Goal: Task Accomplishment & Management: Manage account settings

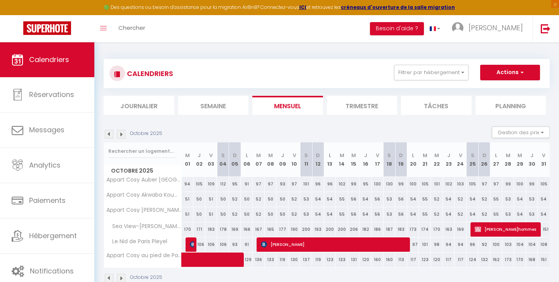
click at [109, 134] on img at bounding box center [109, 134] width 9 height 9
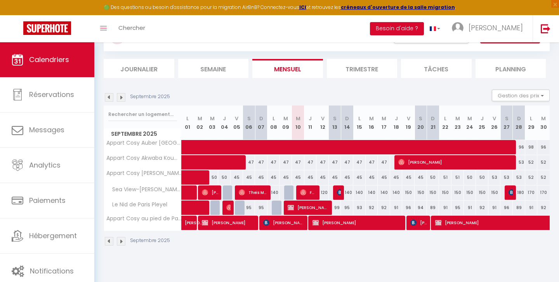
scroll to position [42, 0]
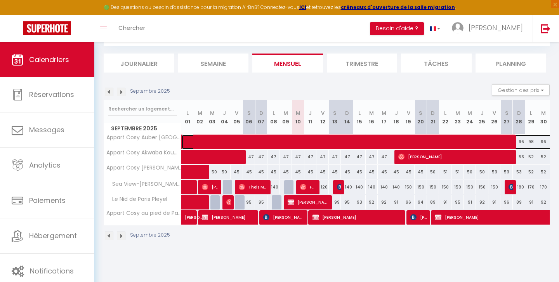
click at [454, 141] on span at bounding box center [431, 142] width 482 height 15
select select "OK"
select select "KO"
select select "0"
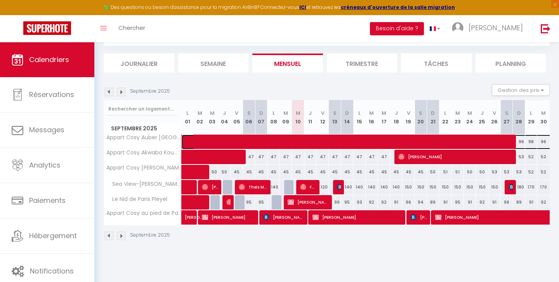
select select "1"
select select
click at [0, 0] on div "Arrivée N/A" at bounding box center [0, 0] width 0 height 0
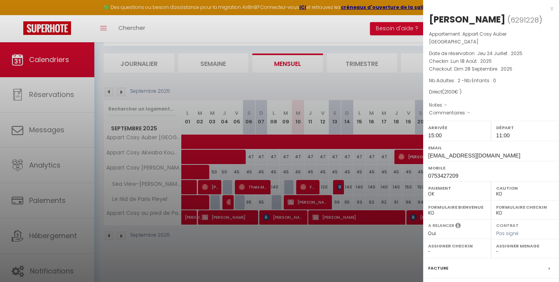
scroll to position [92, 0]
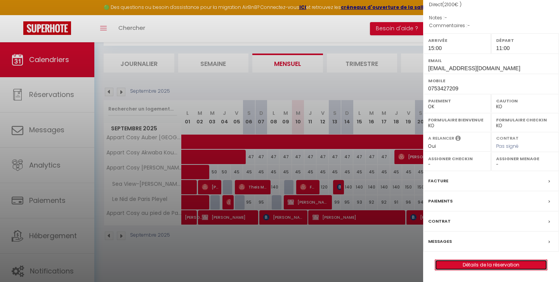
click at [495, 264] on link "Détails de la réservation" at bounding box center [491, 265] width 112 height 10
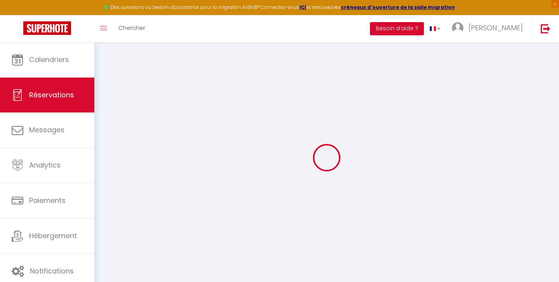
select select
checkbox input "false"
select select
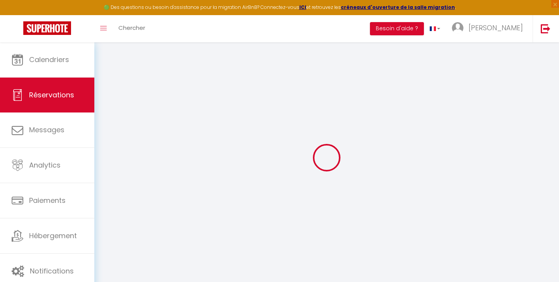
checkbox input "false"
select select
checkbox input "false"
select select "15:00"
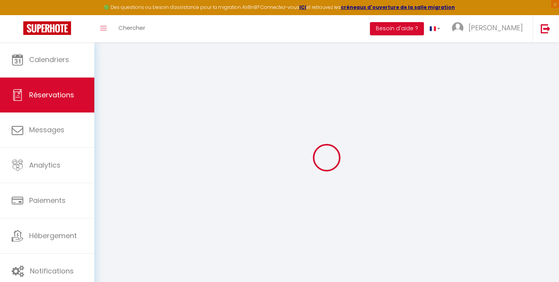
select select "11:00"
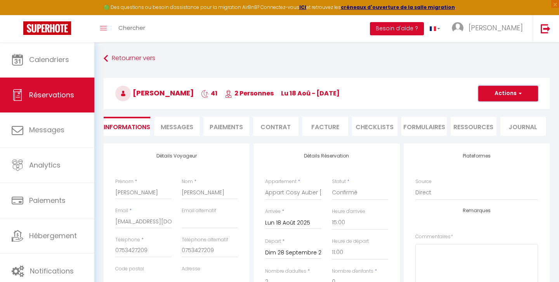
click at [519, 93] on span "button" at bounding box center [519, 93] width 5 height 7
click at [495, 119] on link "Dupliquer" at bounding box center [500, 121] width 61 height 10
select select
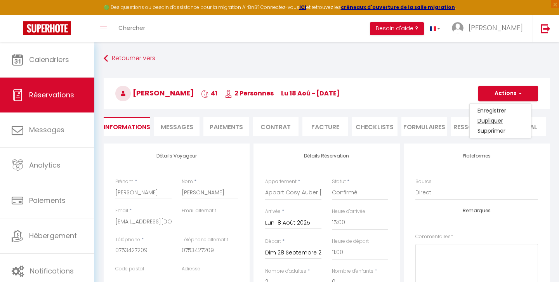
select select
checkbox input "false"
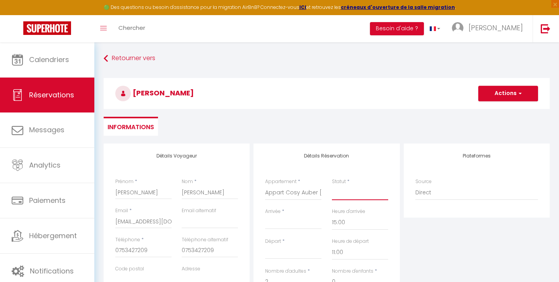
click at [344, 194] on select "Confirmé Non Confirmé [PERSON_NAME] par le voyageur No Show Request" at bounding box center [360, 193] width 56 height 15
select select "1"
select select
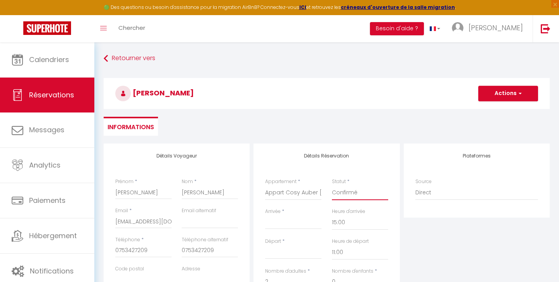
checkbox input "false"
click at [303, 192] on select "Appart Cosy Auber [GEOGRAPHIC_DATA] Appart Cosy au pied de Paris La Defense App…" at bounding box center [293, 193] width 56 height 15
select select "10769"
select select
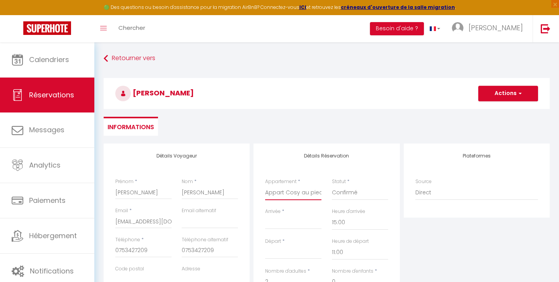
type input "0"
select select
checkbox input "false"
click at [279, 223] on input "Arrivée" at bounding box center [293, 223] width 56 height 10
click at [270, 216] on div "< [DATE] > Dim Lun Mar Mer Jeu Ven Sam 1 2 3 4 5 6 7 8 9 10 11 12 13 14 15 16 1…" at bounding box center [293, 222] width 56 height 14
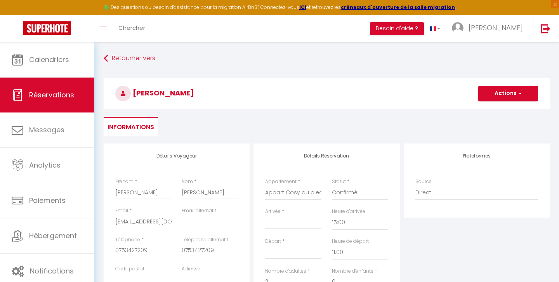
select select
checkbox input "false"
click at [280, 225] on input "Arrivée" at bounding box center [293, 223] width 56 height 10
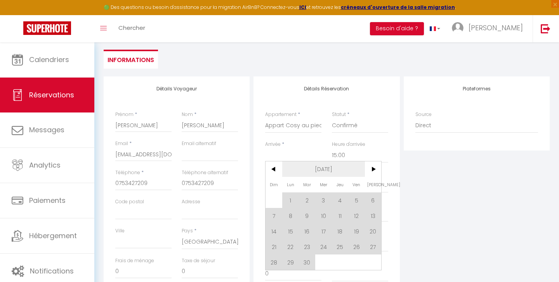
scroll to position [82, 0]
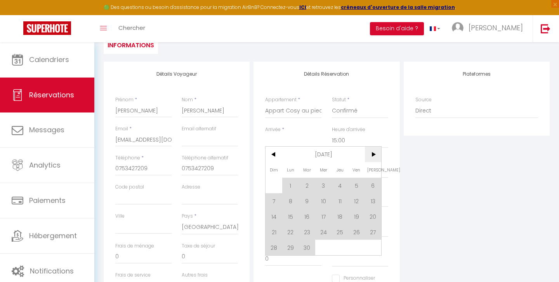
click at [376, 154] on span ">" at bounding box center [373, 155] width 17 height 16
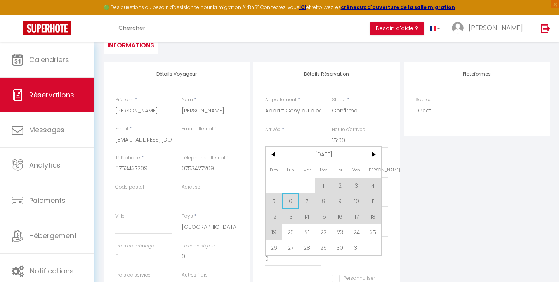
click at [292, 200] on span "6" at bounding box center [290, 201] width 17 height 16
click at [292, 200] on input "2" at bounding box center [293, 200] width 56 height 14
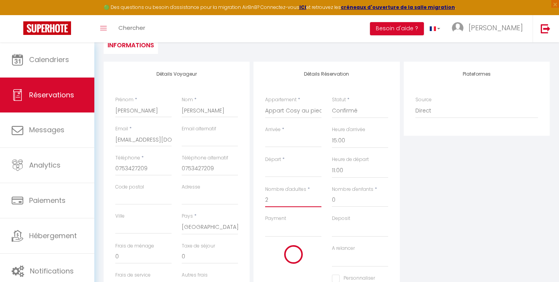
type input "Lun 06 Octobre 2025"
type input "[DATE]"
select select
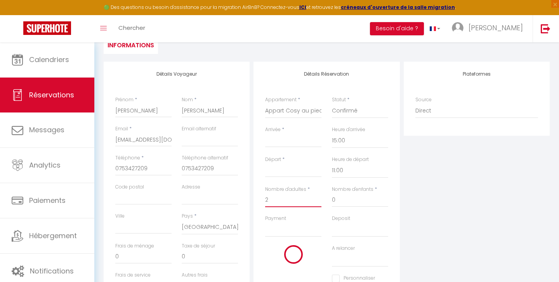
checkbox input "false"
select select
checkbox input "false"
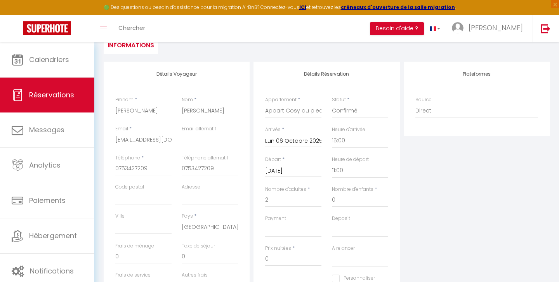
click at [289, 169] on input "[DATE]" at bounding box center [293, 171] width 56 height 10
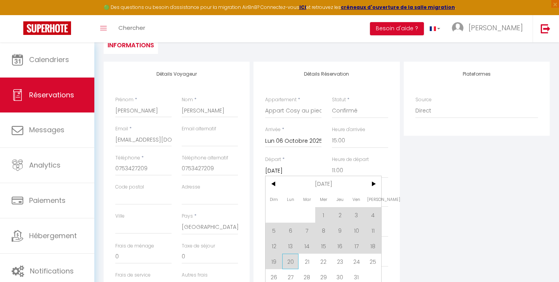
click at [292, 263] on span "20" at bounding box center [290, 262] width 17 height 16
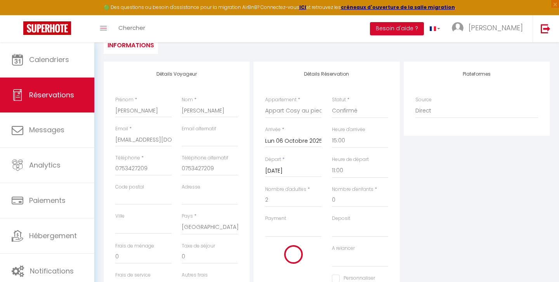
type input "Lun 20 Octobre 2025"
select select
checkbox input "false"
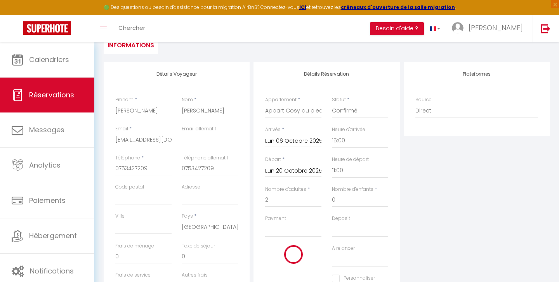
select select
checkbox input "false"
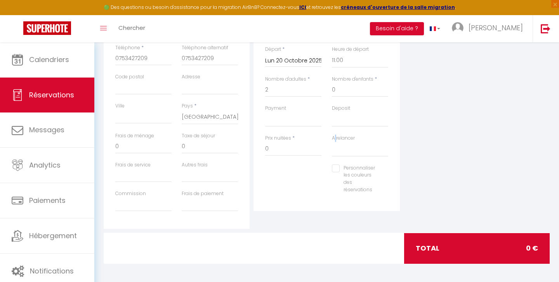
scroll to position [193, 0]
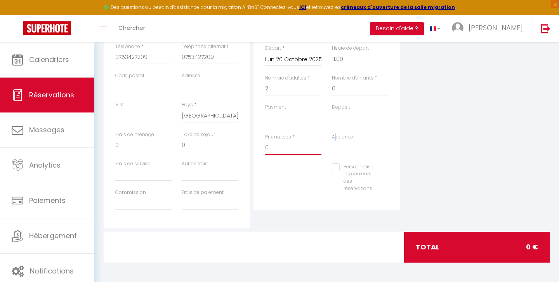
click at [273, 148] on input "0" at bounding box center [293, 148] width 56 height 14
type input "1300"
click at [291, 182] on div "Personnaliser les couleurs des réservations #D7092E" at bounding box center [326, 181] width 133 height 37
click at [294, 187] on div "Personnaliser les couleurs des réservations #D7092E" at bounding box center [326, 181] width 133 height 37
click at [299, 170] on div "Personnaliser les couleurs des réservations #D7092E" at bounding box center [326, 181] width 133 height 37
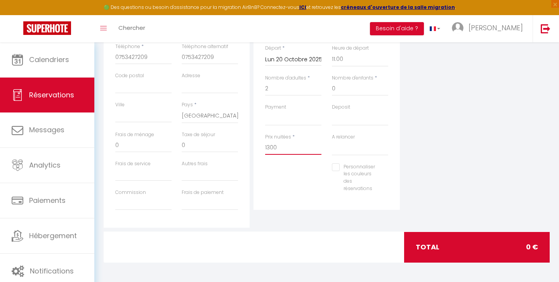
click at [300, 143] on input "1300" at bounding box center [293, 148] width 56 height 14
click at [302, 186] on div "Personnaliser les couleurs des réservations #D7092E" at bounding box center [326, 181] width 133 height 37
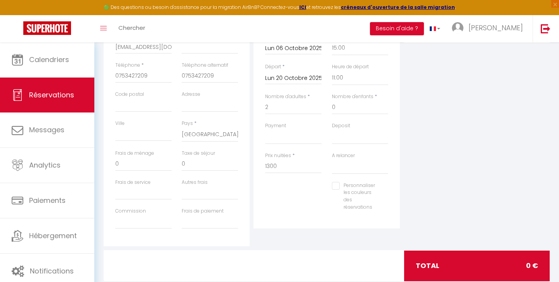
scroll to position [170, 0]
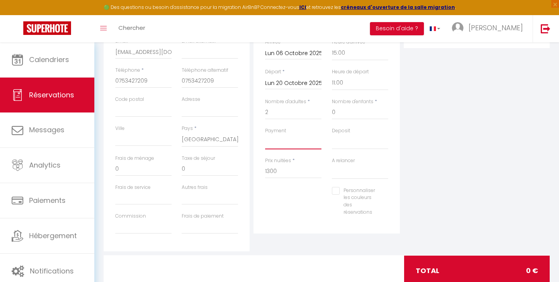
click at [274, 140] on select "OK KO" at bounding box center [293, 142] width 56 height 15
select select "12"
select select
checkbox input "false"
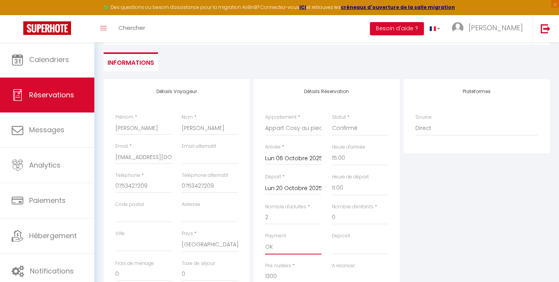
scroll to position [65, 0]
click at [284, 127] on select "Appart Cosy Auber [GEOGRAPHIC_DATA] Appart Cosy au pied de Paris La Defense App…" at bounding box center [293, 128] width 56 height 15
click at [419, 208] on div "Plateformes Source Direct [DOMAIN_NAME] [DOMAIN_NAME] Chalet montagne Expedia G…" at bounding box center [477, 217] width 150 height 277
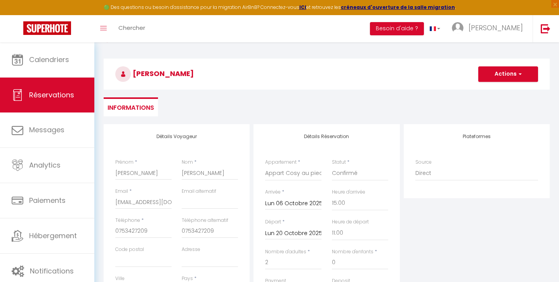
scroll to position [18, 0]
click at [520, 74] on span "button" at bounding box center [519, 75] width 5 height 7
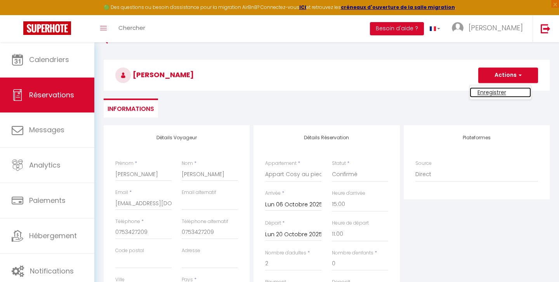
click at [496, 93] on link "Enregistrer" at bounding box center [500, 92] width 61 height 10
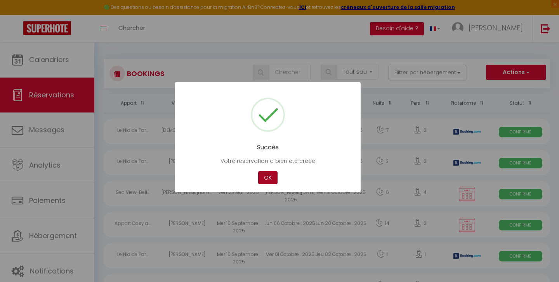
click at [269, 178] on button "OK" at bounding box center [267, 178] width 19 height 14
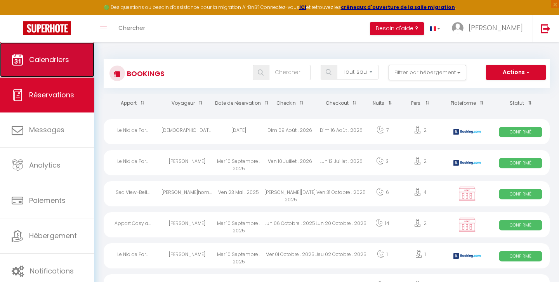
click at [54, 61] on span "Calendriers" at bounding box center [49, 60] width 40 height 10
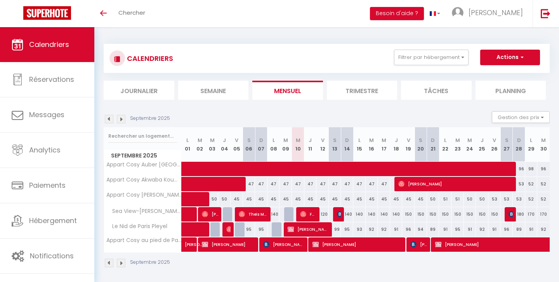
click at [121, 118] on img at bounding box center [121, 119] width 9 height 9
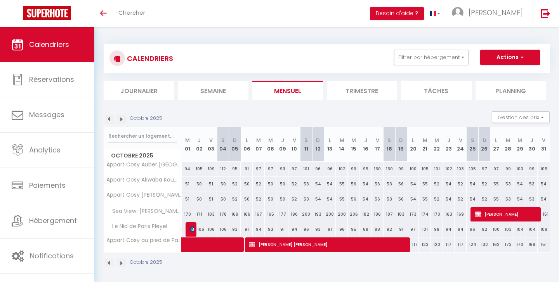
click at [47, 43] on span "Calendriers" at bounding box center [49, 45] width 40 height 10
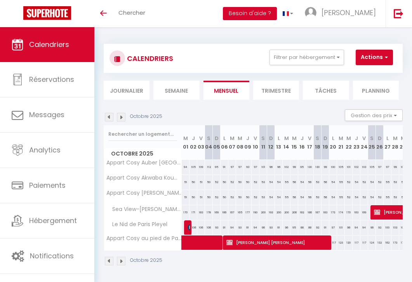
click at [277, 17] on button "Besoin d'aide ?" at bounding box center [250, 13] width 54 height 13
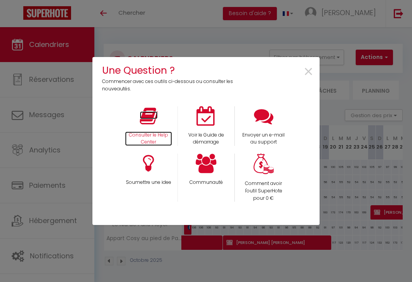
click at [146, 118] on icon at bounding box center [149, 115] width 18 height 19
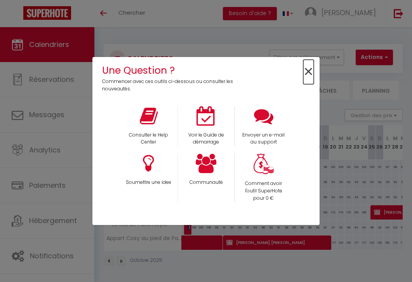
click at [309, 71] on span "×" at bounding box center [308, 72] width 10 height 24
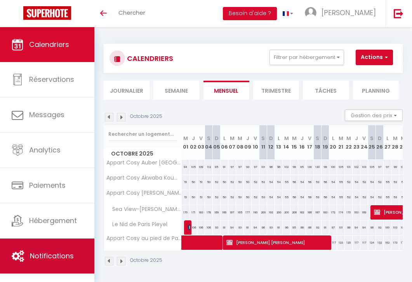
click at [37, 260] on span "Notifications" at bounding box center [52, 256] width 44 height 10
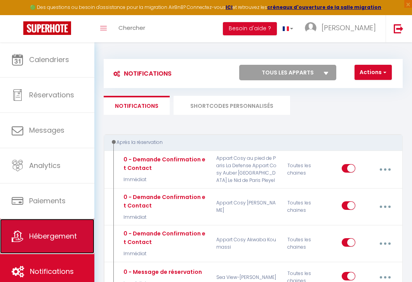
click at [68, 245] on link "Hébergement" at bounding box center [47, 236] width 94 height 35
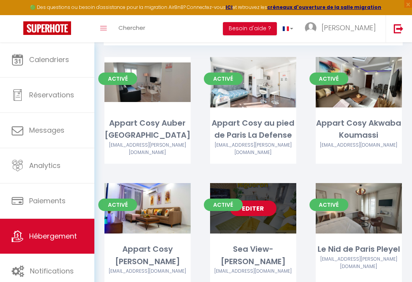
scroll to position [65, 0]
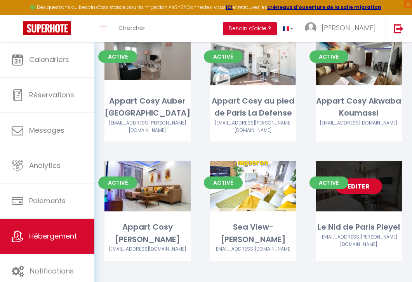
click at [359, 179] on link "Editer" at bounding box center [358, 187] width 47 height 16
select select "3"
select select "2"
select select "1"
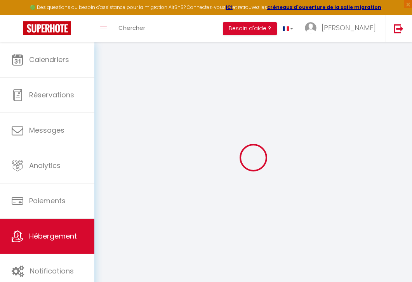
select select "Nuki"
type input "[EMAIL_ADDRESS][PERSON_NAME][DOMAIN_NAME]"
checkbox input "true"
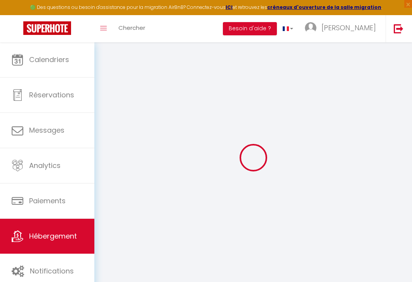
checkbox input "false"
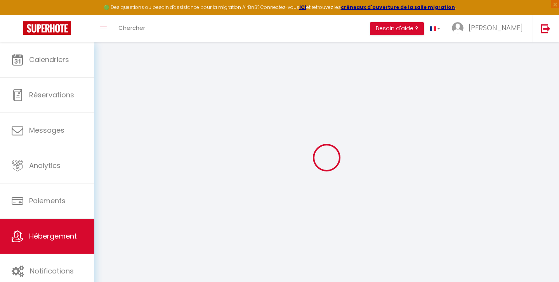
select select
checkbox input "false"
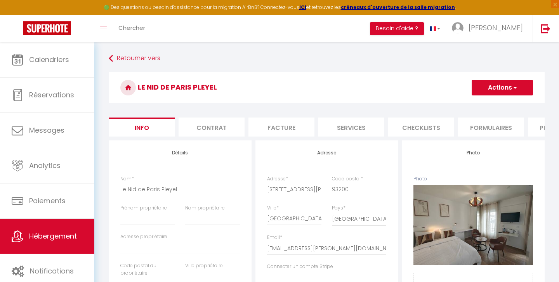
select select
checkbox input "false"
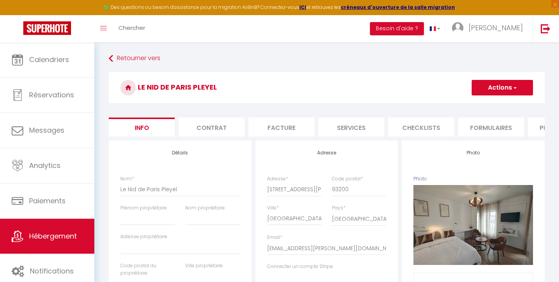
click at [350, 129] on li "Services" at bounding box center [351, 127] width 66 height 19
checkbox input "true"
checkbox input "false"
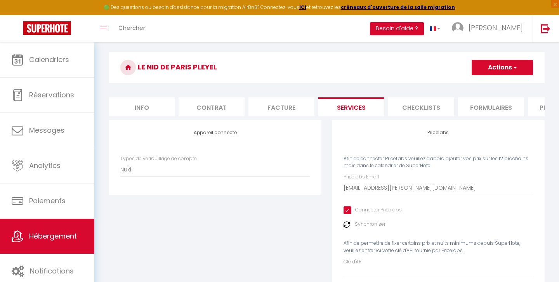
scroll to position [21, 0]
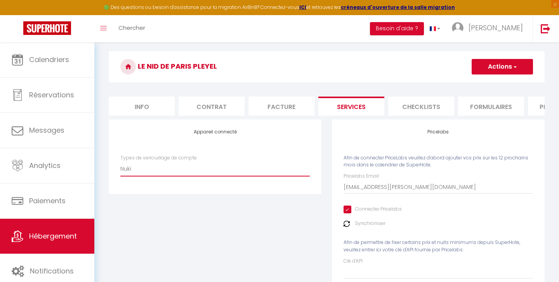
click at [148, 170] on select "Nuki" at bounding box center [214, 168] width 189 height 15
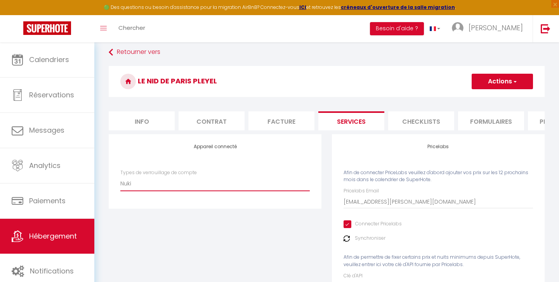
scroll to position [4, 0]
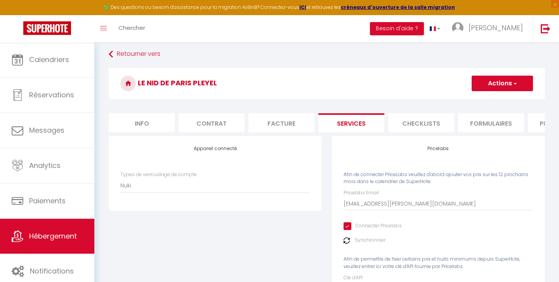
click at [336, 125] on li "Services" at bounding box center [351, 122] width 66 height 19
click at [127, 186] on select "Nuki" at bounding box center [214, 185] width 189 height 15
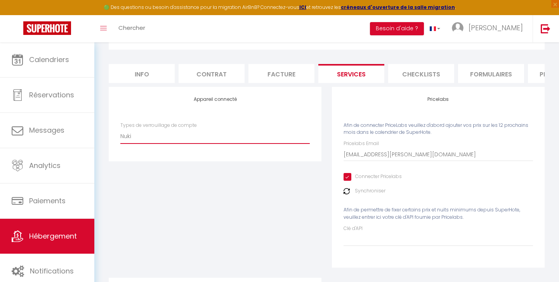
scroll to position [0, 0]
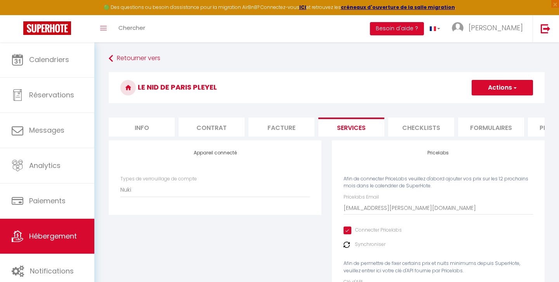
click at [517, 87] on button "Actions" at bounding box center [502, 88] width 61 height 16
click at [491, 104] on link "Enregistrer" at bounding box center [501, 105] width 61 height 10
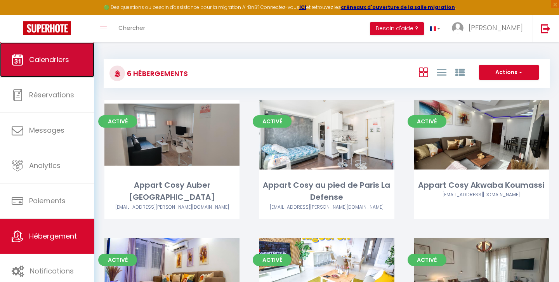
click at [36, 56] on span "Calendriers" at bounding box center [49, 60] width 40 height 10
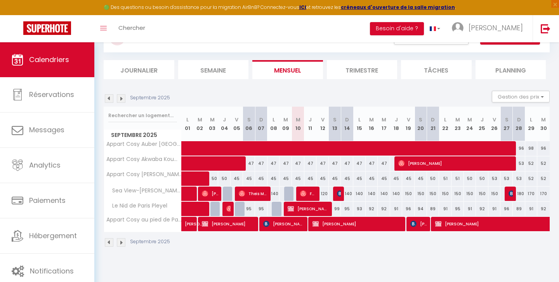
scroll to position [42, 0]
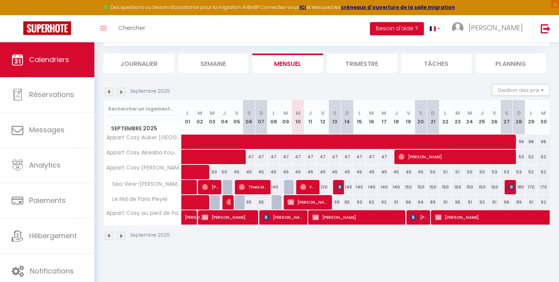
click at [120, 91] on img at bounding box center [121, 92] width 9 height 9
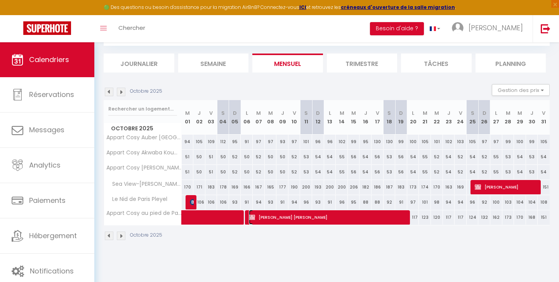
click at [264, 219] on span "[PERSON_NAME]" at bounding box center [329, 217] width 160 height 15
select select "OK"
select select "KO"
select select "0"
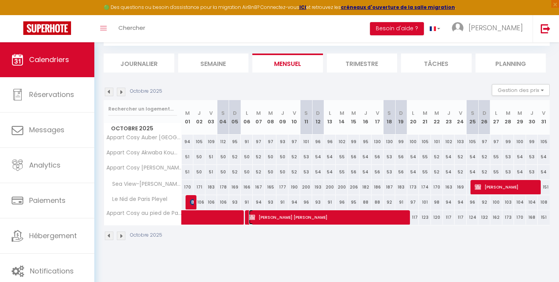
select select "1"
select select
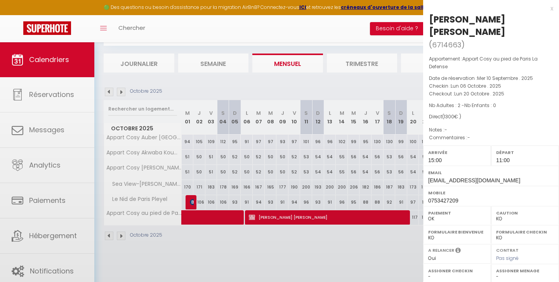
click at [264, 219] on div at bounding box center [279, 141] width 559 height 282
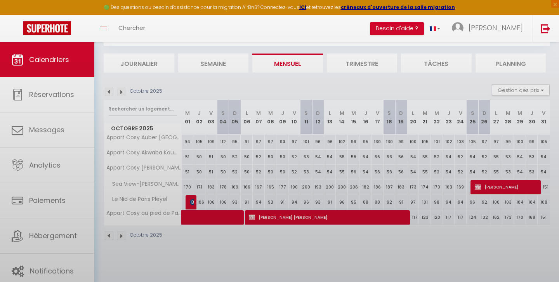
click at [264, 219] on div at bounding box center [279, 141] width 559 height 282
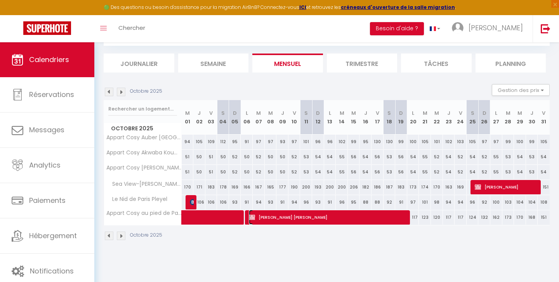
click at [264, 219] on span "[PERSON_NAME]" at bounding box center [329, 217] width 160 height 15
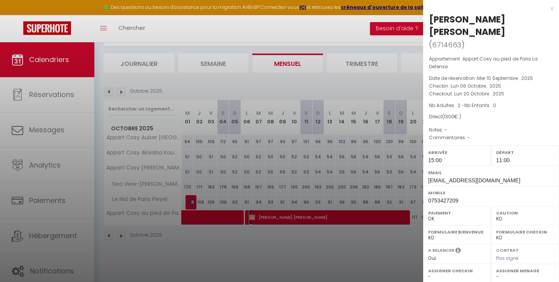
scroll to position [100, 0]
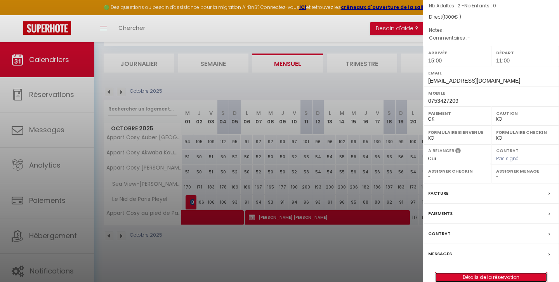
click at [482, 272] on link "Détails de la réservation" at bounding box center [491, 277] width 112 height 10
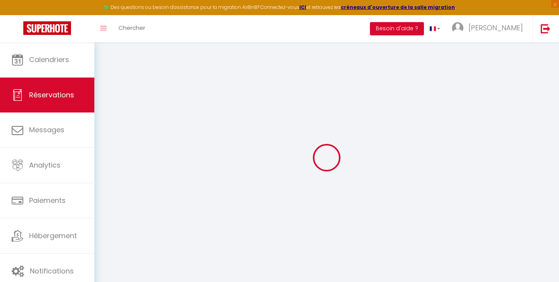
type input "[PERSON_NAME]"
type input "[EMAIL_ADDRESS][DOMAIN_NAME]"
type input "0753427209"
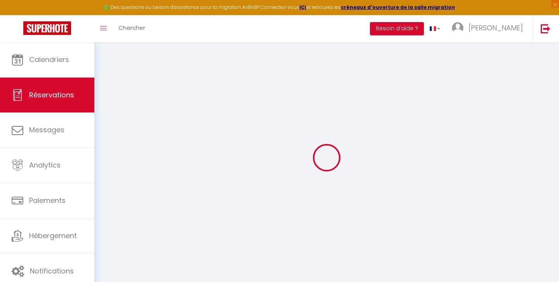
select select "FR"
select select "10769"
select select "1"
type input "Lun 06 Octobre 2025"
select select
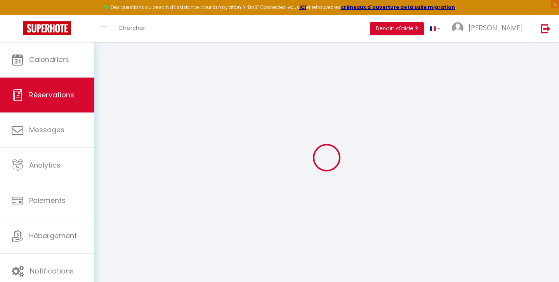
type input "Lun 20 Octobre 2025"
select select
type input "2"
select select "12"
select select
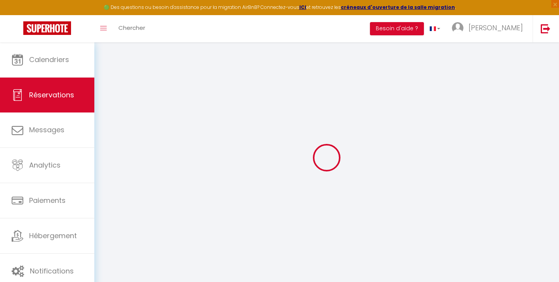
type input "1300"
checkbox input "false"
type input "0"
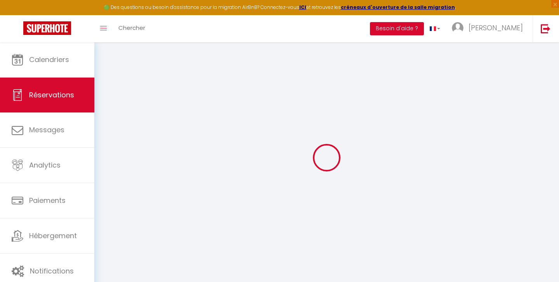
type input "0"
select select
select select "14"
checkbox input "false"
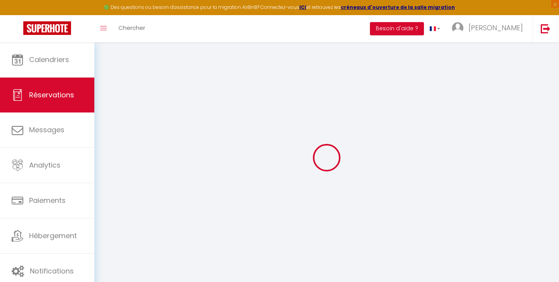
select select
checkbox input "false"
select select
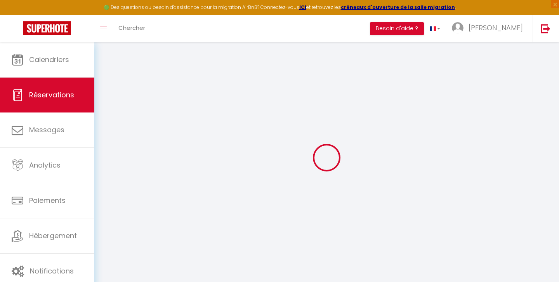
checkbox input "false"
select select
checkbox input "false"
select select "15:00"
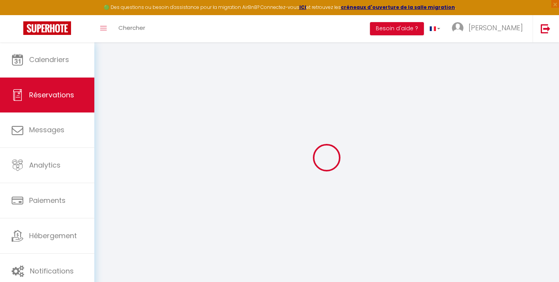
select select "11:00"
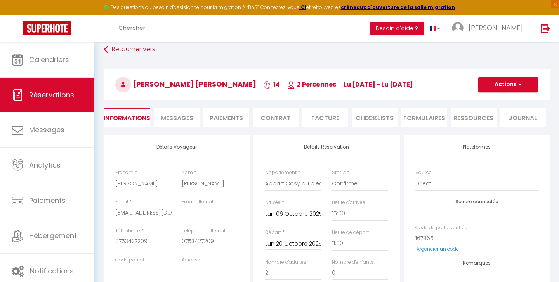
scroll to position [7, 0]
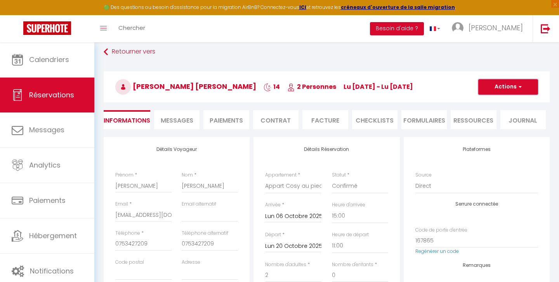
click at [519, 87] on span "button" at bounding box center [519, 86] width 5 height 7
click at [495, 114] on link "Dupliquer" at bounding box center [500, 114] width 61 height 10
select select
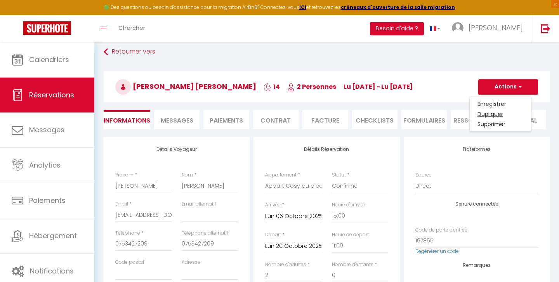
select select
checkbox input "false"
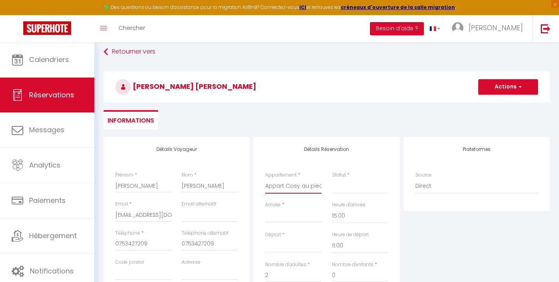
click at [279, 187] on select "Appart Cosy Auber [GEOGRAPHIC_DATA] Appart Cosy au pied de Paris La Defense App…" at bounding box center [293, 186] width 56 height 15
select select "75237"
select select
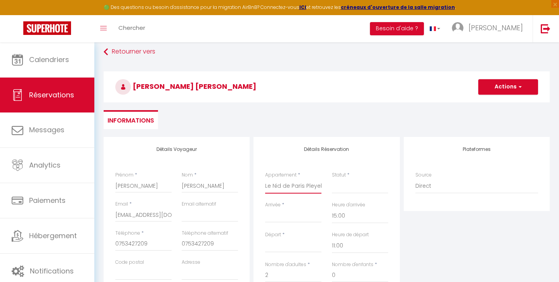
type input "0"
select select
checkbox input "false"
click at [340, 185] on select "Confirmé Non Confirmé [PERSON_NAME] par le voyageur No Show Request" at bounding box center [360, 186] width 56 height 15
select select
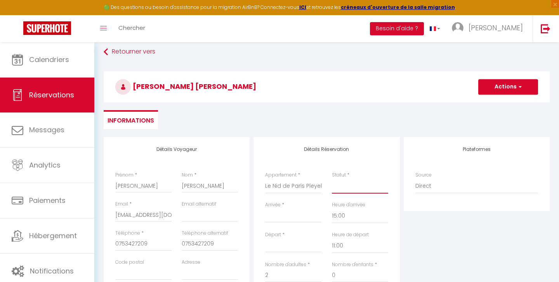
select select
checkbox input "false"
select select "1"
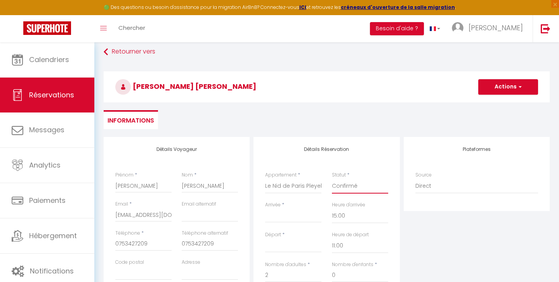
select select
checkbox input "false"
click at [277, 218] on input "Arrivée" at bounding box center [293, 217] width 56 height 10
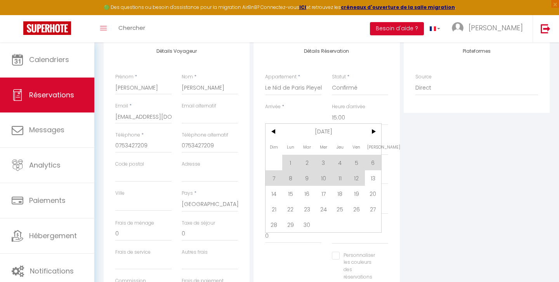
scroll to position [107, 0]
click at [275, 223] on span "28" at bounding box center [273, 223] width 17 height 16
type input "Dim 28 Septembre 2025"
type input "Lun 29 Septembre 2025"
select select
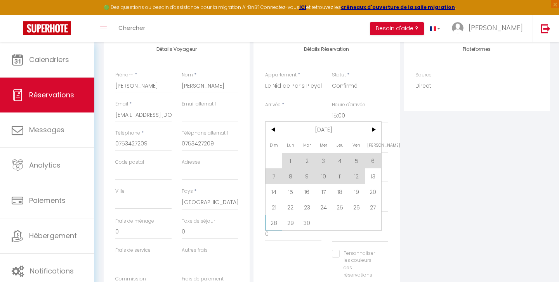
select select
checkbox input "false"
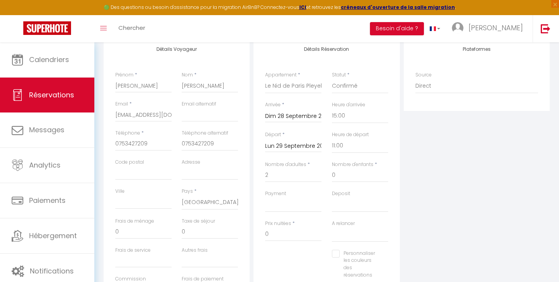
type input "50"
select select
type input "89"
select select
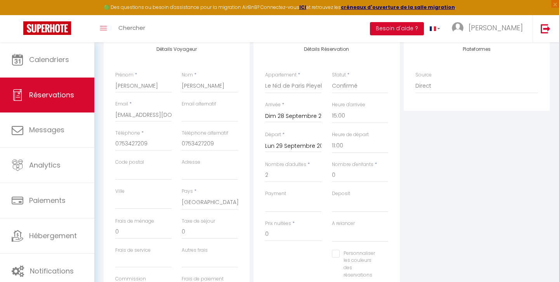
checkbox input "false"
click at [282, 145] on input "Lun 29 Septembre 2025" at bounding box center [293, 146] width 56 height 10
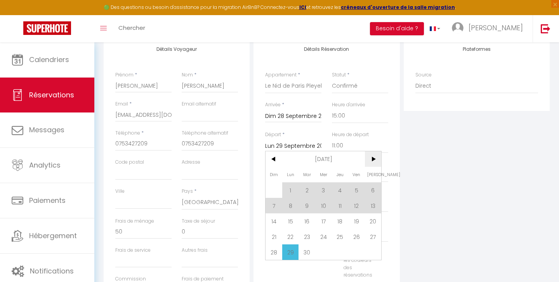
click at [374, 157] on span ">" at bounding box center [373, 159] width 17 height 16
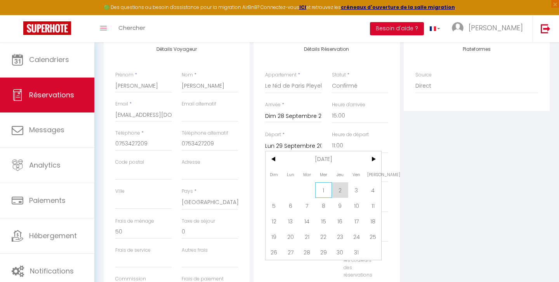
click at [326, 191] on span "1" at bounding box center [323, 190] width 17 height 16
type input "Mer 01 Octobre 2025"
select select
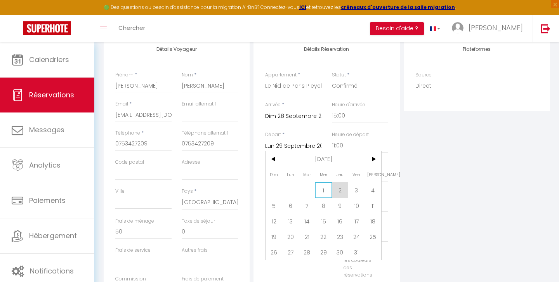
checkbox input "false"
select select
type input "272"
select select
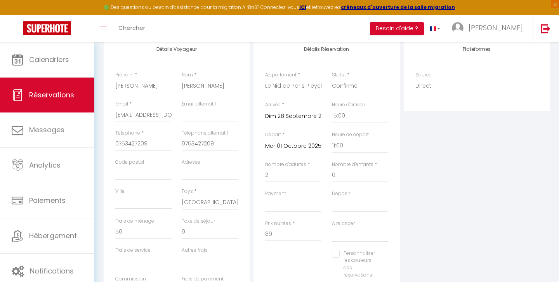
checkbox input "false"
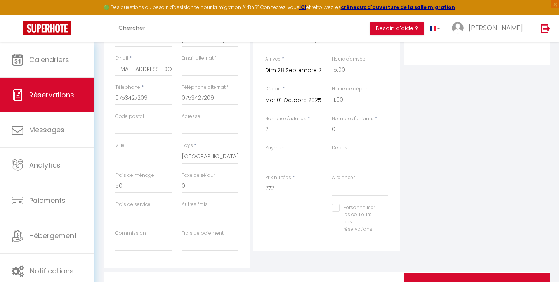
scroll to position [154, 0]
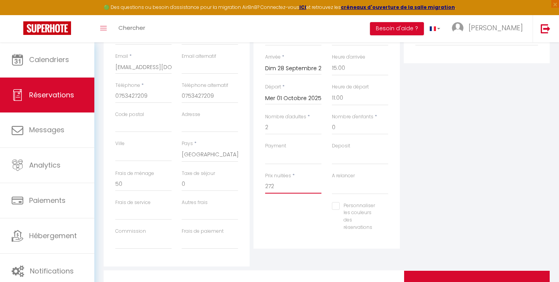
drag, startPoint x: 278, startPoint y: 188, endPoint x: 257, endPoint y: 190, distance: 21.4
click at [257, 190] on div "Détails Réservation Appartement * Appart Cosy Auber Porte de Paris Appart Cosy …" at bounding box center [326, 119] width 146 height 260
type input "360"
click at [276, 157] on select "OK KO" at bounding box center [293, 157] width 56 height 15
type input "0"
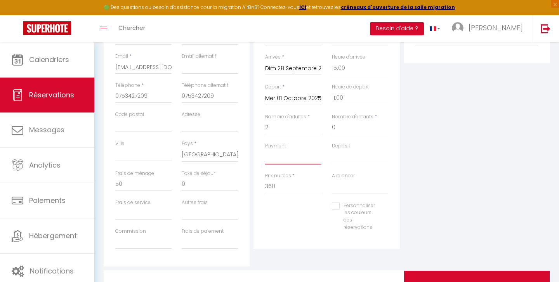
select select
checkbox input "false"
select select "12"
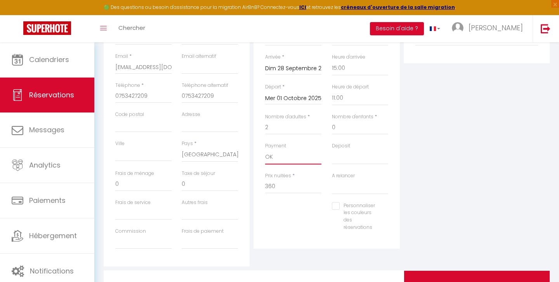
select select
checkbox input "false"
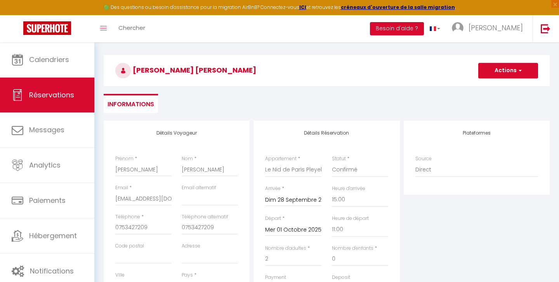
scroll to position [2, 0]
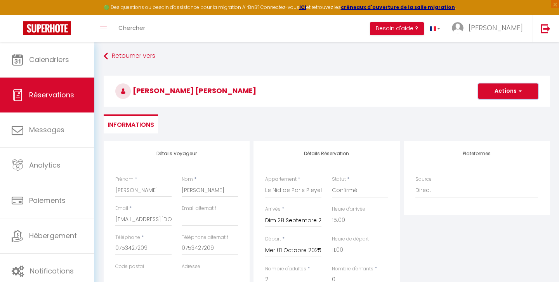
click at [521, 90] on span "button" at bounding box center [519, 91] width 5 height 7
click at [498, 106] on link "Enregistrer" at bounding box center [500, 108] width 61 height 10
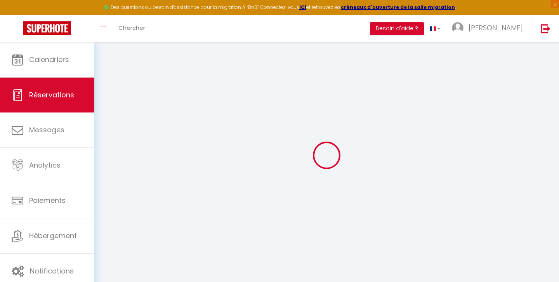
select select "not_cancelled"
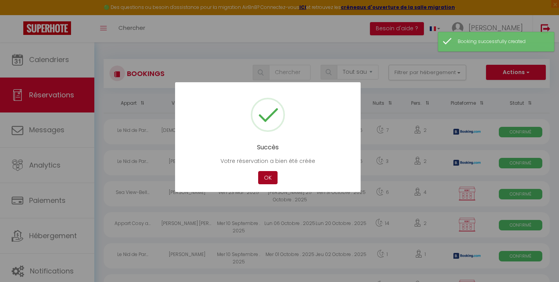
click at [263, 177] on button "OK" at bounding box center [267, 178] width 19 height 14
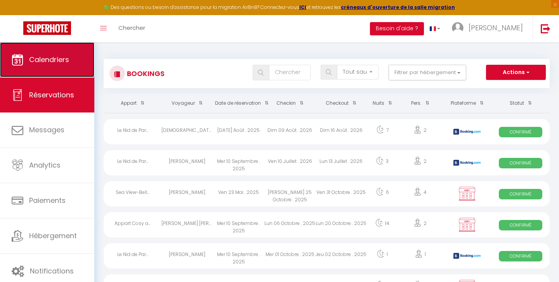
click at [55, 64] on span "Calendriers" at bounding box center [49, 60] width 40 height 10
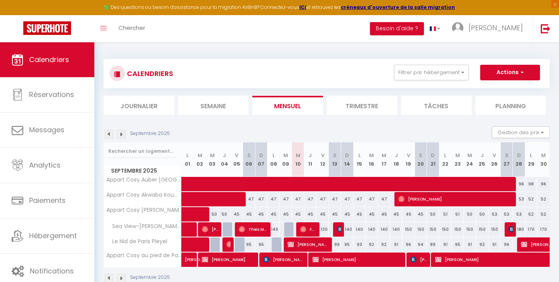
scroll to position [42, 0]
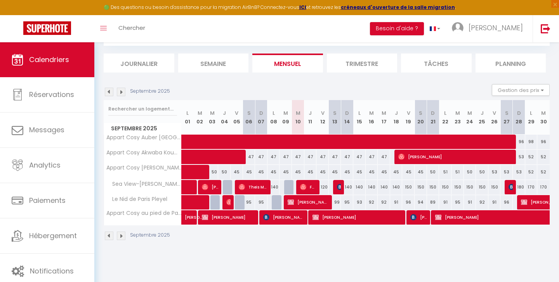
click at [121, 90] on img at bounding box center [121, 92] width 9 height 9
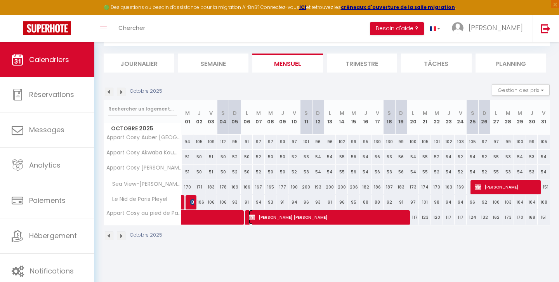
click at [260, 218] on span "[PERSON_NAME]" at bounding box center [329, 217] width 160 height 15
select select "OK"
select select "KO"
select select "0"
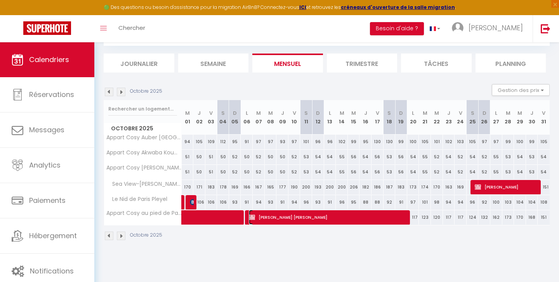
select select "1"
select select
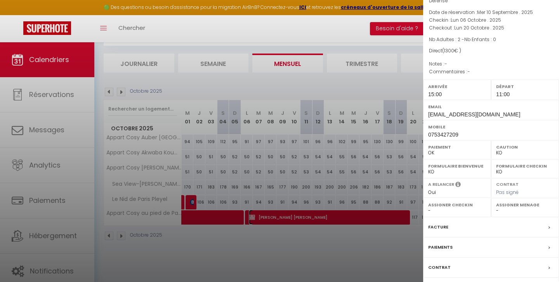
scroll to position [100, 0]
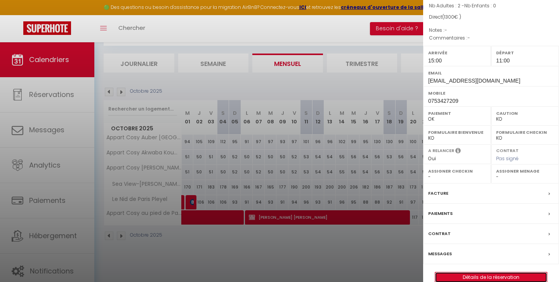
click at [485, 272] on link "Détails de la réservation" at bounding box center [491, 277] width 112 height 10
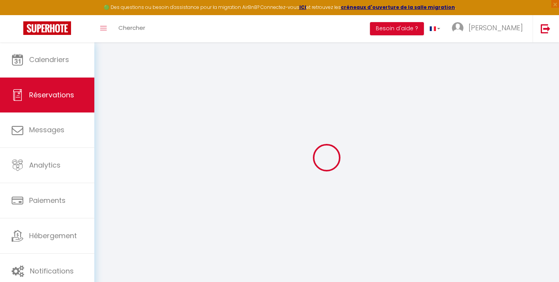
type input "[PERSON_NAME]"
type input "[EMAIL_ADDRESS][DOMAIN_NAME]"
type input "0753427209"
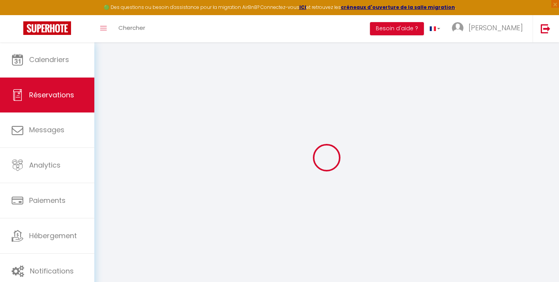
select select "FR"
select select "10769"
select select "1"
type input "Lun 06 Octobre 2025"
select select
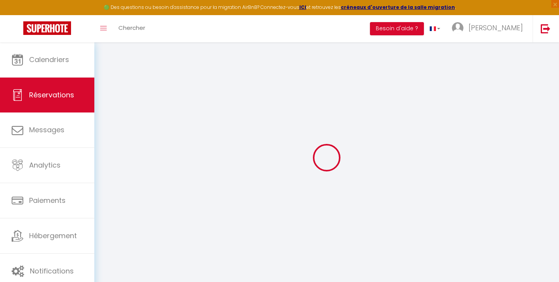
type input "Lun 20 Octobre 2025"
select select
type input "2"
select select "12"
select select
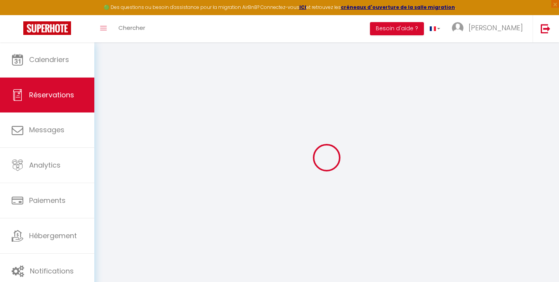
type input "1300"
checkbox input "false"
type input "0"
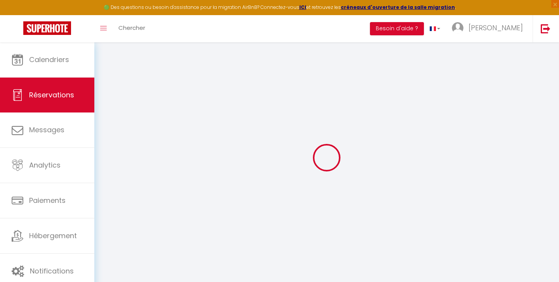
type input "0"
select select
select select "14"
checkbox input "false"
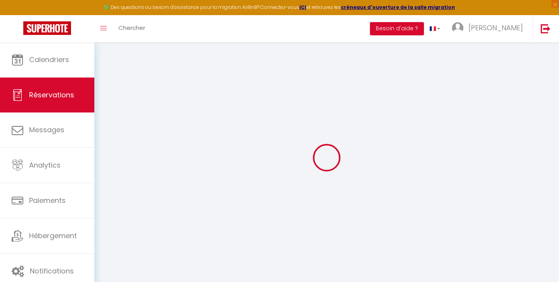
select select
checkbox input "false"
select select
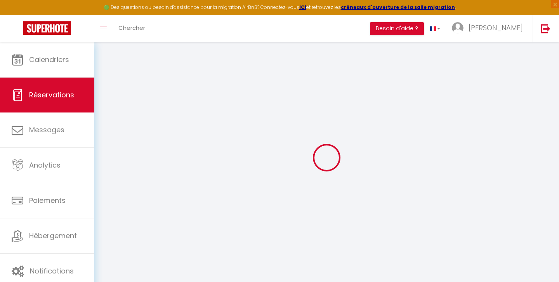
checkbox input "false"
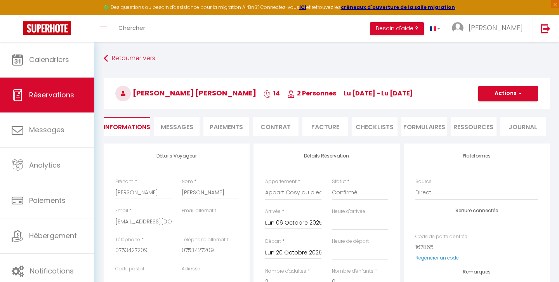
select select
checkbox input "false"
select select "15:00"
select select "11:00"
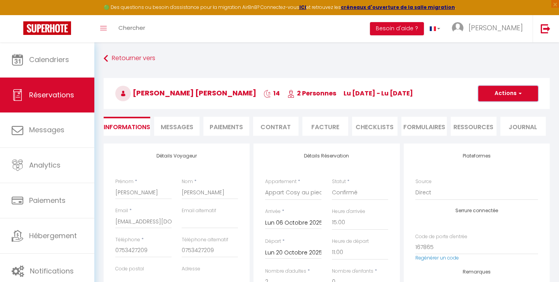
click at [520, 93] on span "button" at bounding box center [519, 93] width 5 height 7
click at [495, 122] on link "Dupliquer" at bounding box center [500, 121] width 61 height 10
select select
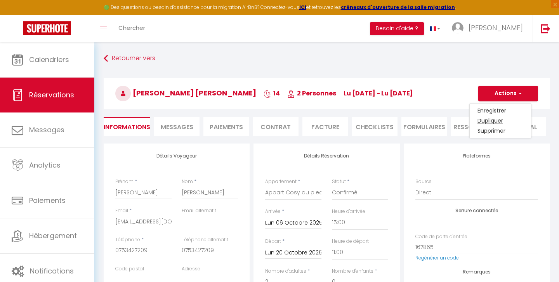
select select
checkbox input "false"
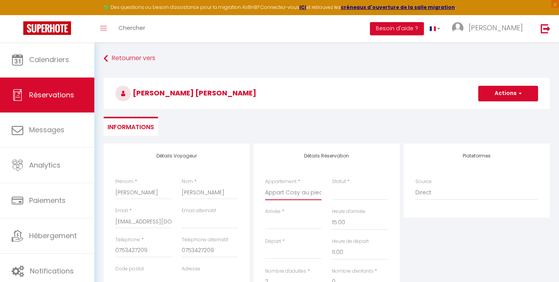
click at [305, 195] on select "Appart Cosy Auber [GEOGRAPHIC_DATA] Appart Cosy au pied de Paris La Defense App…" at bounding box center [293, 193] width 56 height 15
select select "75237"
select select
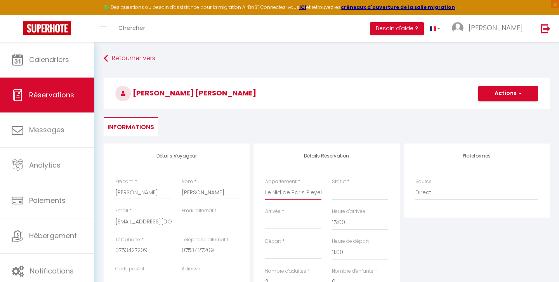
type input "0"
select select
checkbox input "false"
click at [273, 215] on div "< [DATE] > Dim Lun Mar Mer Jeu Ven Sam 1 2 3 4 5 6 7 8 9 10 11 12 13 14 15 16 1…" at bounding box center [293, 222] width 56 height 14
select select
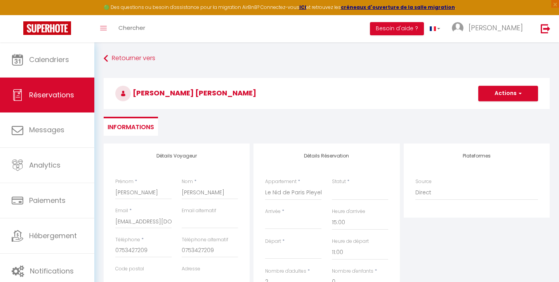
select select
checkbox input "false"
click at [275, 226] on input "Arrivée" at bounding box center [293, 223] width 56 height 10
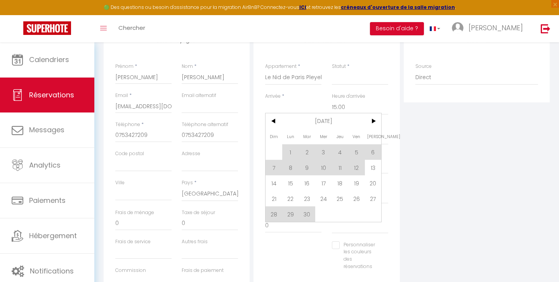
scroll to position [116, 0]
click at [374, 120] on span ">" at bounding box center [373, 121] width 17 height 16
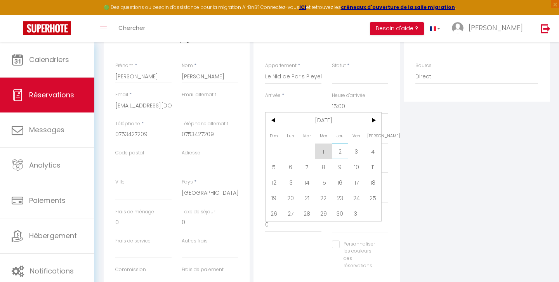
click at [338, 153] on span "2" at bounding box center [340, 152] width 17 height 16
select select
type input "Jeu 02 Octobre 2025"
type input "Ven 03 Octobre 2025"
select select
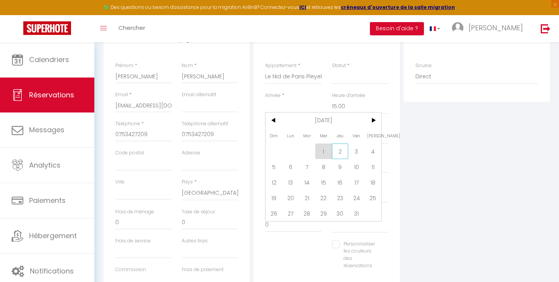
select select
checkbox input "false"
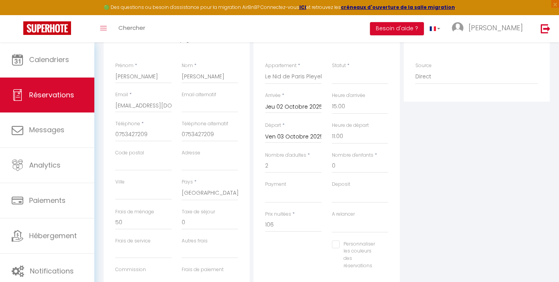
click at [288, 136] on input "Ven 03 Octobre 2025" at bounding box center [293, 137] width 56 height 10
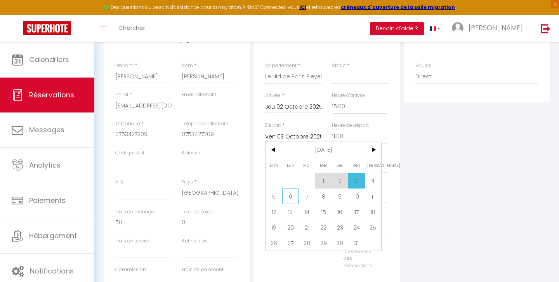
click at [293, 196] on span "6" at bounding box center [290, 197] width 17 height 16
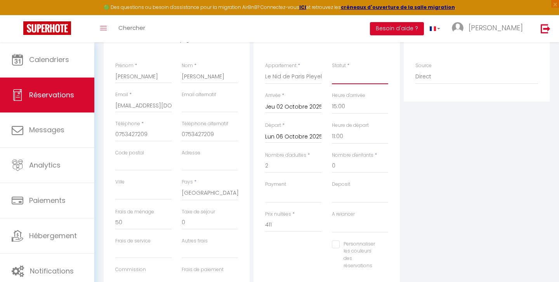
click at [350, 69] on select "Confirmé Non Confirmé [PERSON_NAME] par le voyageur No Show Request" at bounding box center [360, 76] width 56 height 15
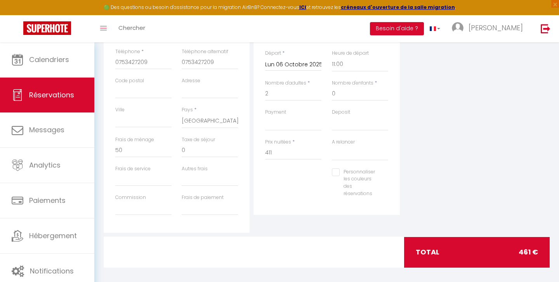
scroll to position [190, 0]
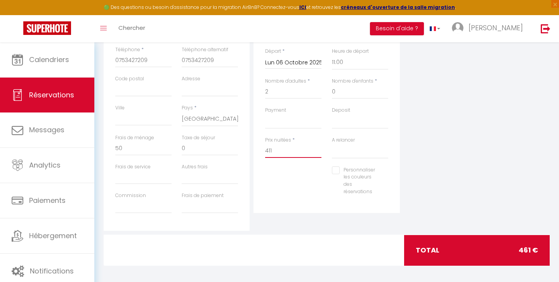
click at [277, 151] on input "411" at bounding box center [293, 151] width 56 height 14
click at [274, 120] on select "OK KO" at bounding box center [293, 121] width 56 height 15
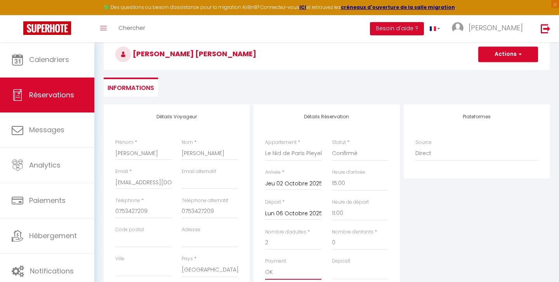
scroll to position [0, 0]
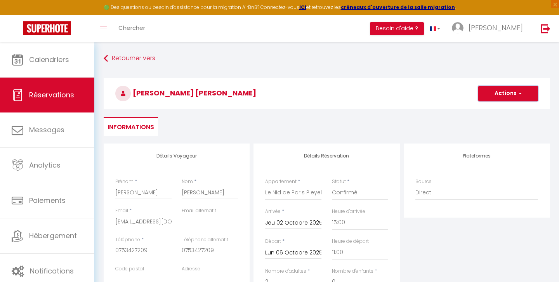
click at [519, 92] on span "button" at bounding box center [519, 93] width 5 height 7
click at [497, 111] on link "Enregistrer" at bounding box center [500, 111] width 61 height 10
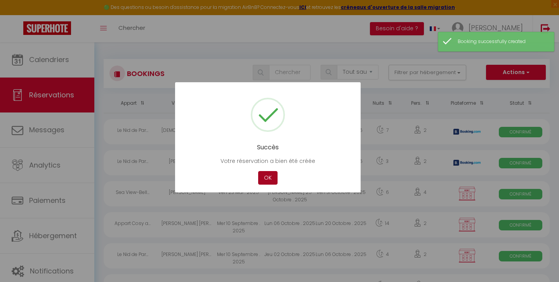
click at [266, 179] on button "OK" at bounding box center [267, 178] width 19 height 14
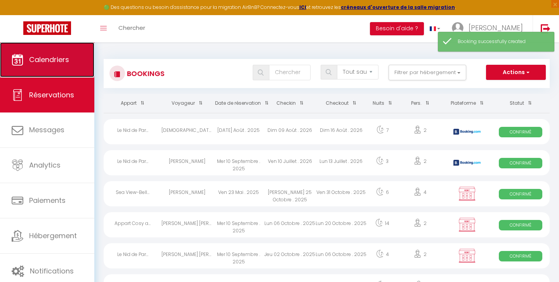
click at [50, 61] on span "Calendriers" at bounding box center [49, 60] width 40 height 10
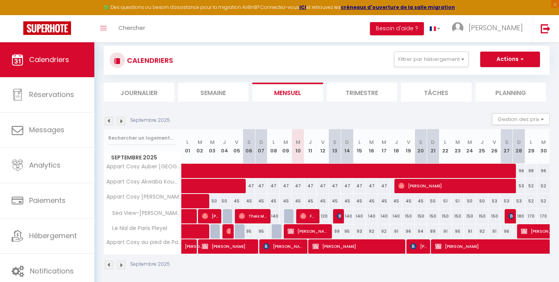
scroll to position [42, 0]
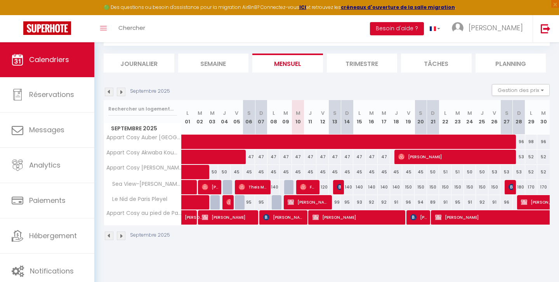
click at [120, 93] on img at bounding box center [121, 92] width 9 height 9
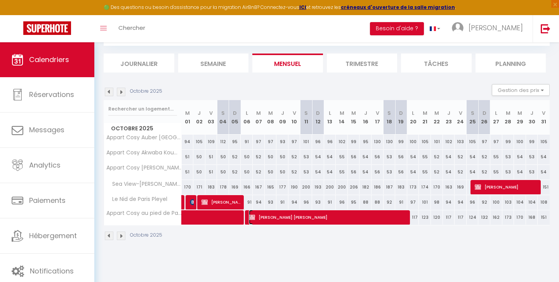
click at [252, 218] on img at bounding box center [252, 217] width 6 height 6
click at [0, 0] on div at bounding box center [0, 0] width 0 height 0
click at [252, 218] on img at bounding box center [252, 217] width 6 height 6
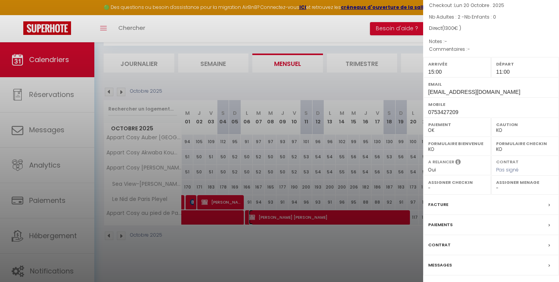
scroll to position [100, 0]
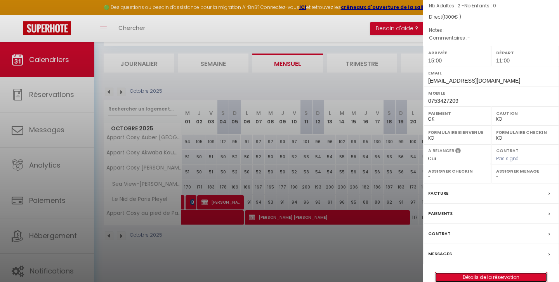
click at [486, 272] on link "Détails de la réservation" at bounding box center [491, 277] width 112 height 10
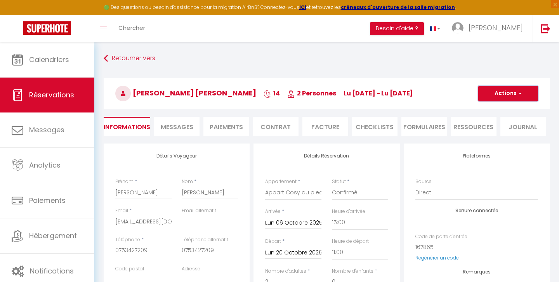
click at [520, 91] on span "button" at bounding box center [519, 93] width 5 height 7
click at [494, 119] on link "Dupliquer" at bounding box center [500, 121] width 61 height 10
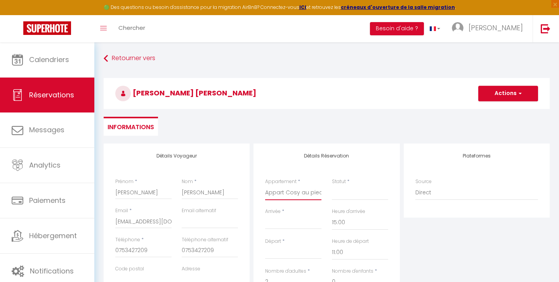
click at [282, 193] on select "Appart Cosy Auber [GEOGRAPHIC_DATA] Appart Cosy au pied de Paris La Defense App…" at bounding box center [293, 193] width 56 height 15
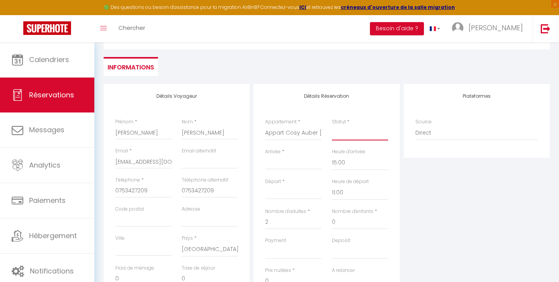
click at [336, 134] on select "Confirmé Non Confirmé [PERSON_NAME] par le voyageur No Show Request" at bounding box center [360, 133] width 56 height 15
click at [279, 166] on input "Arrivée" at bounding box center [293, 163] width 56 height 10
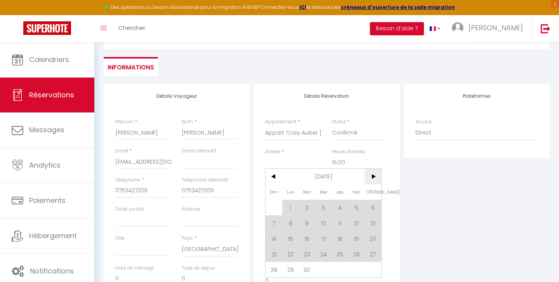
click at [373, 177] on span ">" at bounding box center [373, 177] width 17 height 16
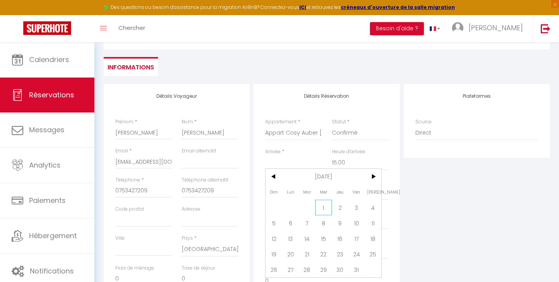
click at [326, 208] on span "1" at bounding box center [323, 208] width 17 height 16
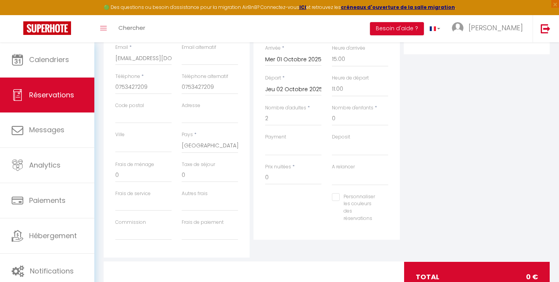
scroll to position [193, 0]
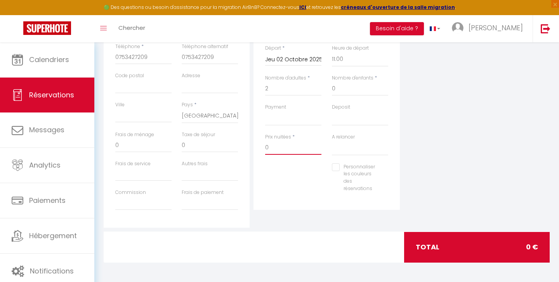
click at [274, 147] on input "0" at bounding box center [293, 148] width 56 height 14
click at [274, 121] on select "OK KO" at bounding box center [293, 118] width 56 height 15
click at [283, 189] on div "Personnaliser les couleurs des réservations #D7092E" at bounding box center [326, 181] width 133 height 37
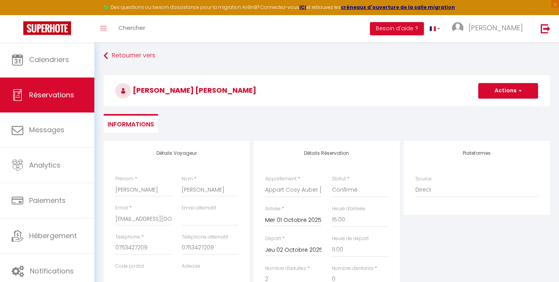
scroll to position [0, 0]
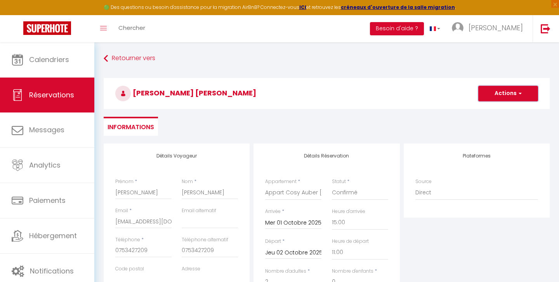
click at [519, 94] on span "button" at bounding box center [519, 93] width 5 height 7
click at [494, 111] on link "Enregistrer" at bounding box center [500, 111] width 61 height 10
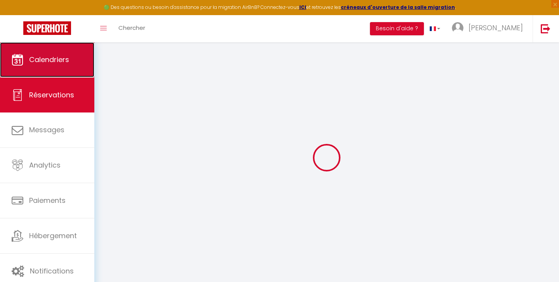
click at [55, 59] on span "Calendriers" at bounding box center [49, 60] width 40 height 10
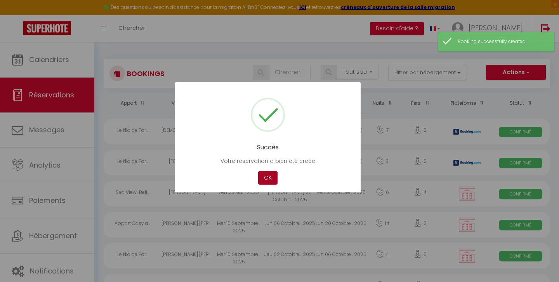
click at [268, 178] on button "OK" at bounding box center [267, 178] width 19 height 14
